Goal: Obtain resource: Download file/media

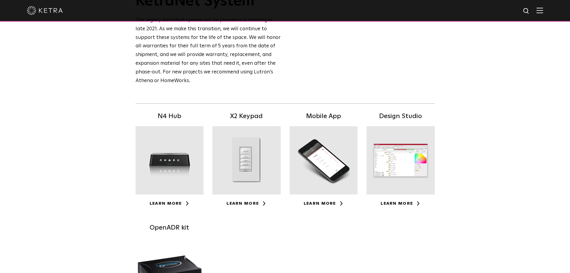
scroll to position [60, 0]
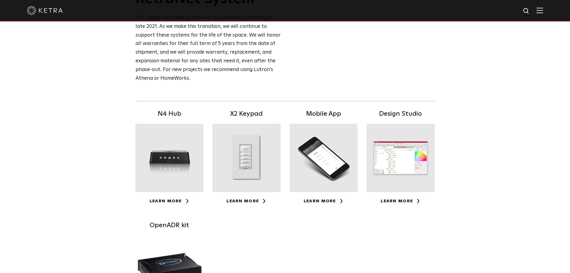
click at [164, 156] on div at bounding box center [170, 158] width 68 height 68
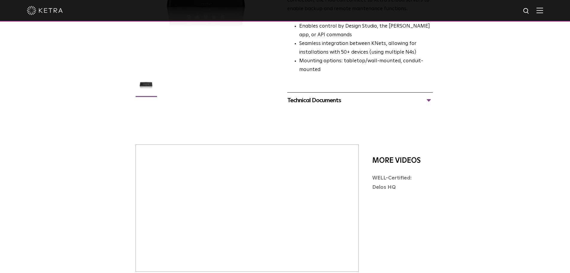
scroll to position [120, 0]
click at [331, 95] on div "Technical Documents" at bounding box center [360, 100] width 146 height 10
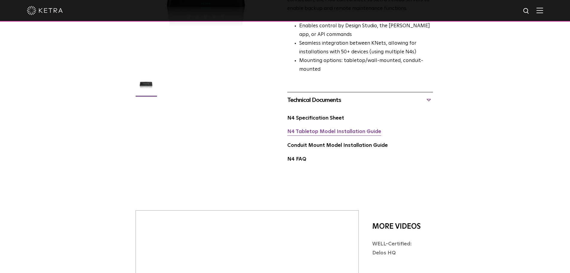
click at [330, 129] on link "N4 Tabletop Model Installation Guide" at bounding box center [334, 131] width 94 height 5
click at [306, 141] on div "Conduit Mount Model Installation Guide" at bounding box center [360, 148] width 146 height 14
click at [303, 143] on link "Conduit Mount Model Installation Guide" at bounding box center [337, 145] width 101 height 5
click at [310, 114] on div "N4 Specification Sheet" at bounding box center [360, 121] width 146 height 14
click at [309, 115] on link "N4 Specification Sheet" at bounding box center [315, 117] width 57 height 5
